Goal: Find specific page/section

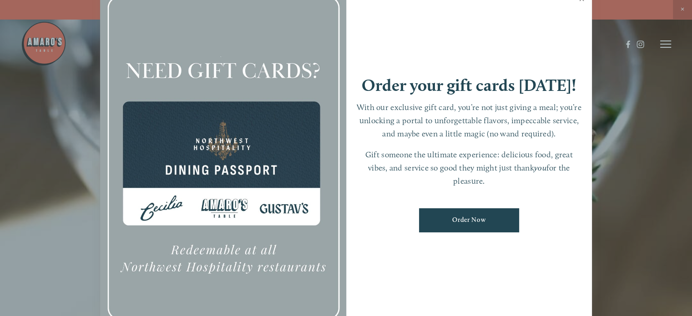
click at [343, 1] on link "Close" at bounding box center [582, -1] width 18 height 25
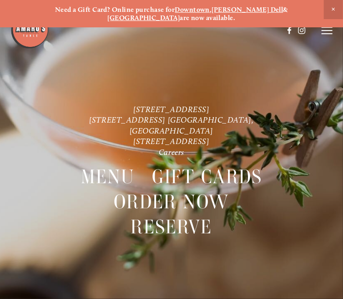
click at [331, 30] on line at bounding box center [327, 30] width 11 height 0
click at [163, 28] on span "Menu" at bounding box center [163, 30] width 17 height 8
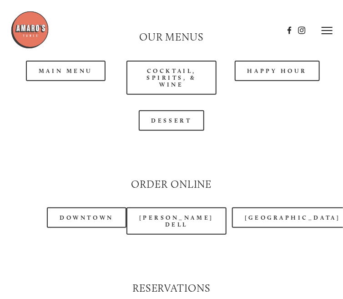
scroll to position [819, 0]
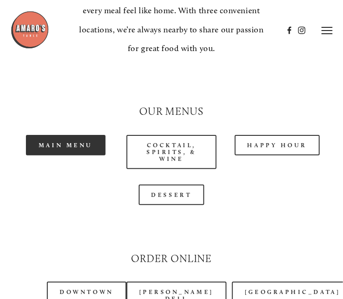
click at [65, 135] on link "Main Menu" at bounding box center [66, 145] width 80 height 20
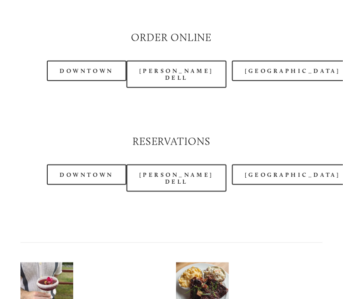
scroll to position [1047, 0]
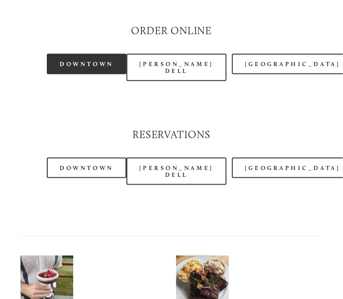
click at [92, 54] on link "Downtown" at bounding box center [86, 64] width 79 height 20
